Goal: Use online tool/utility

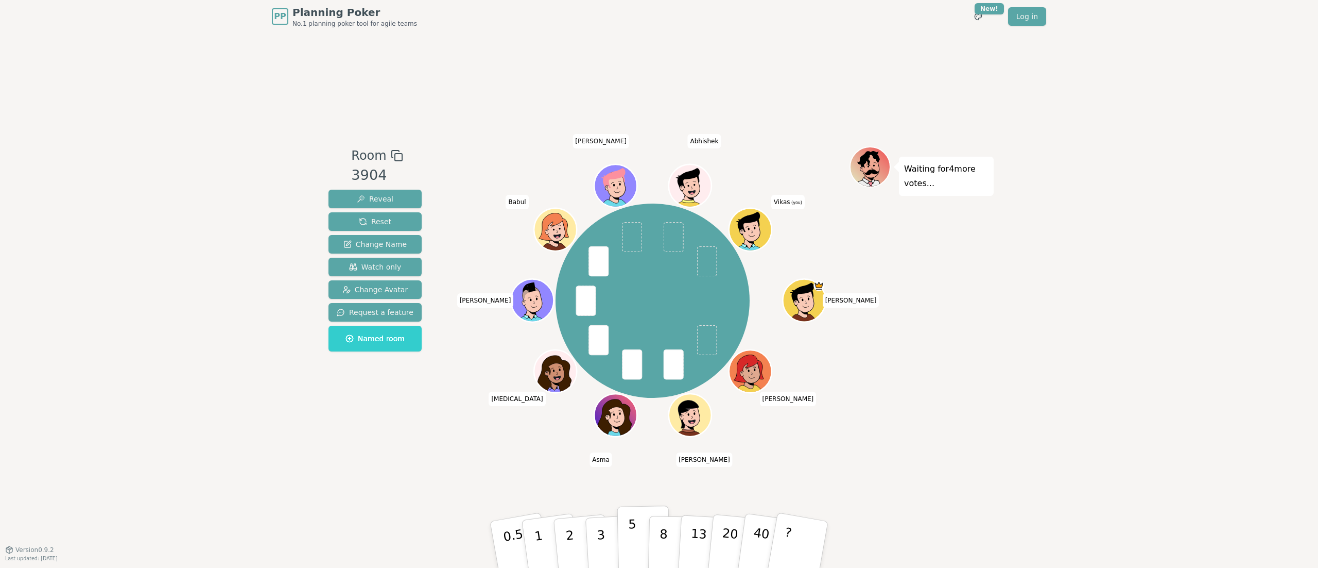
click at [631, 529] on p "5" at bounding box center [632, 545] width 9 height 56
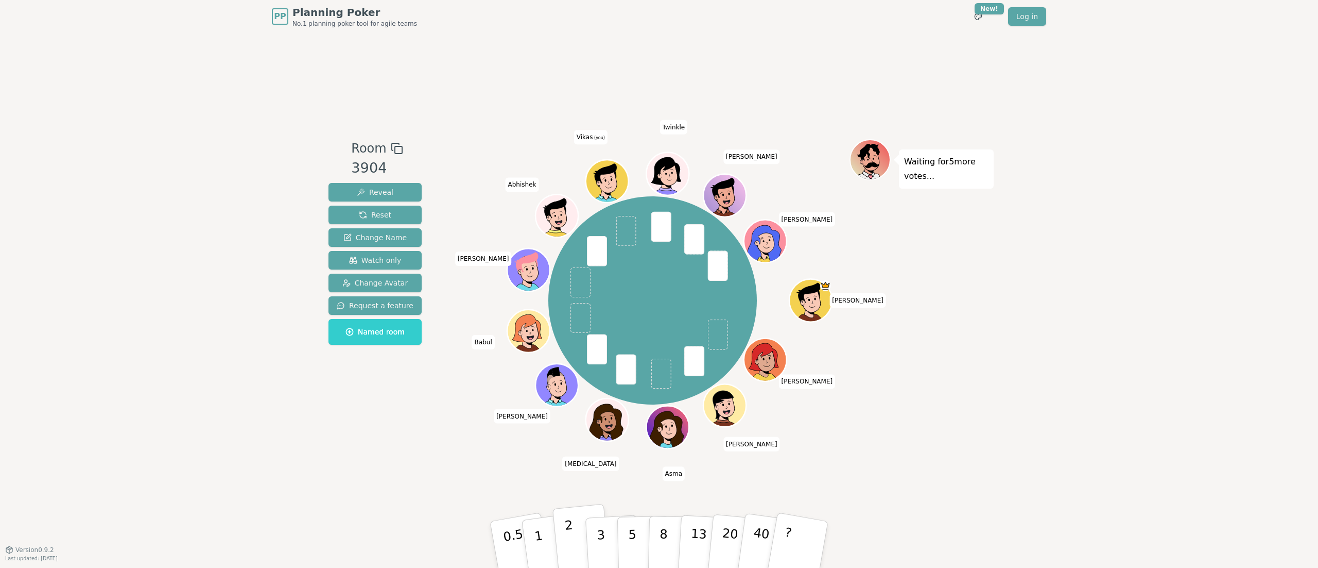
click at [576, 546] on button "2" at bounding box center [582, 545] width 59 height 82
click at [526, 543] on button "1" at bounding box center [550, 544] width 61 height 83
click at [576, 550] on button "2" at bounding box center [582, 545] width 59 height 82
